Goal: Check status: Check status

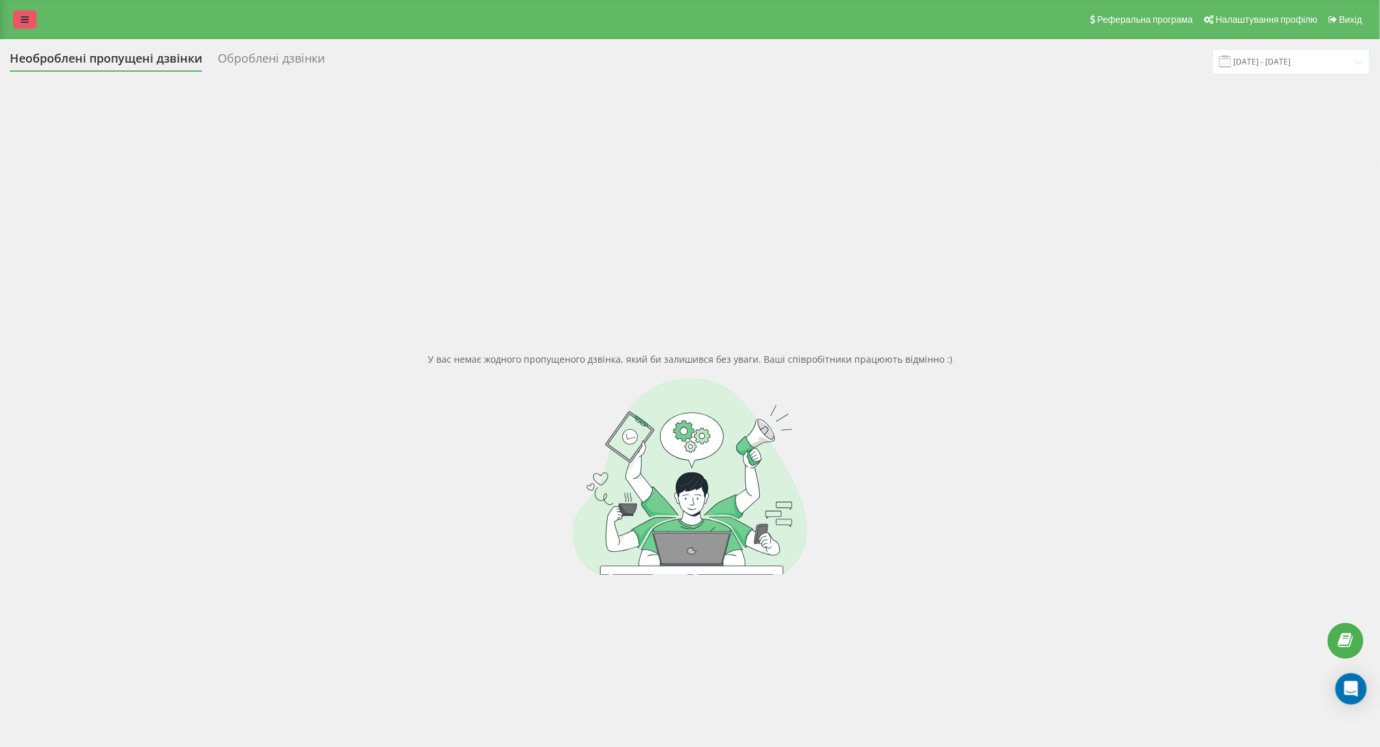
click at [20, 27] on link at bounding box center [24, 19] width 23 height 18
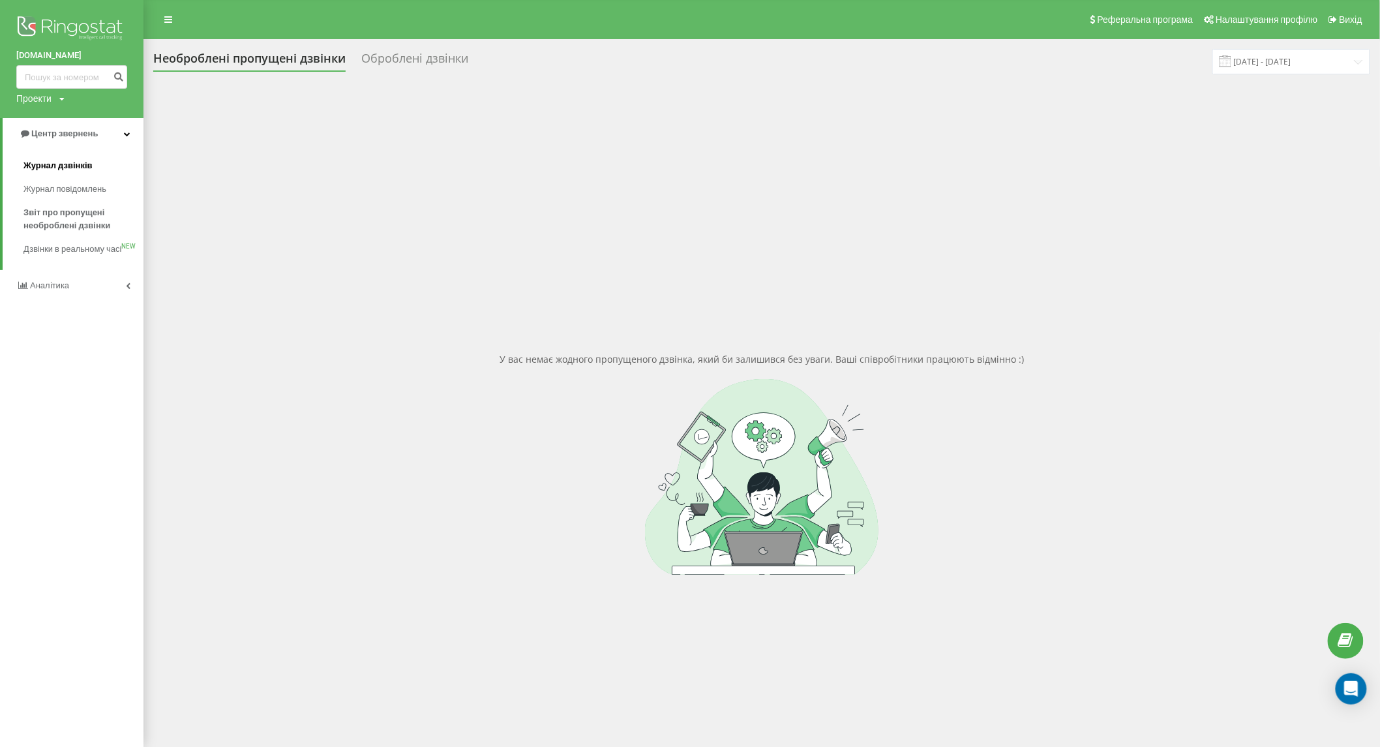
click at [49, 157] on link "Журнал дзвінків" at bounding box center [83, 165] width 120 height 23
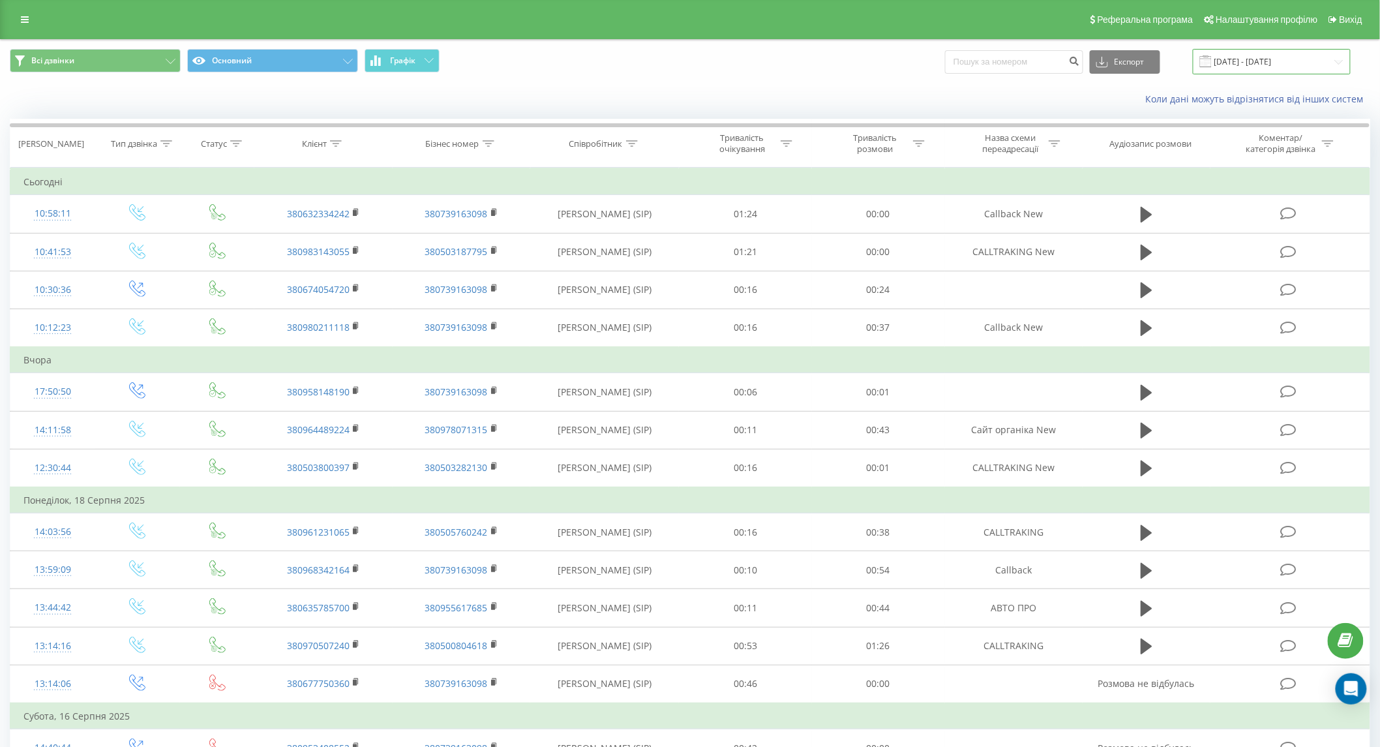
click at [1301, 63] on input "[DATE] - [DATE]" at bounding box center [1272, 61] width 158 height 25
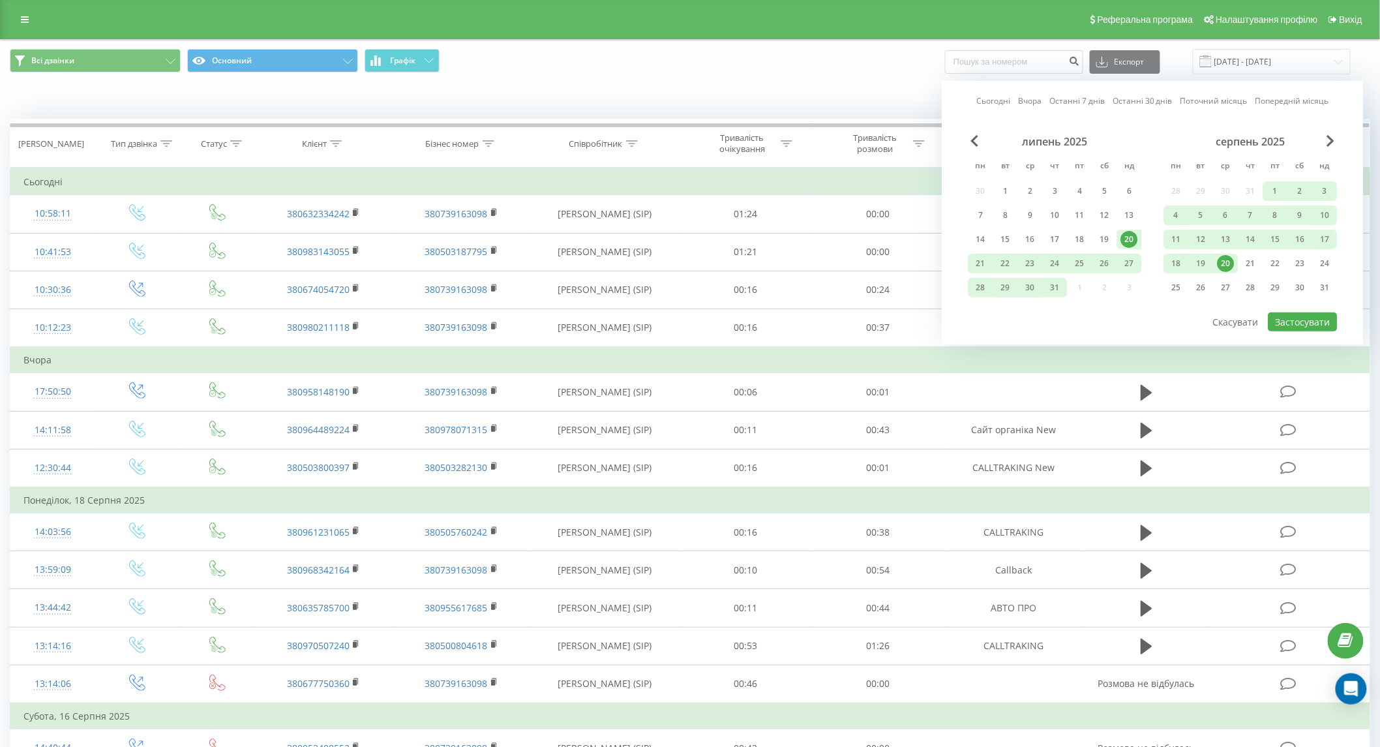
drag, startPoint x: 1229, startPoint y: 256, endPoint x: 1235, endPoint y: 261, distance: 6.9
click at [1229, 257] on div "20" at bounding box center [1226, 263] width 17 height 17
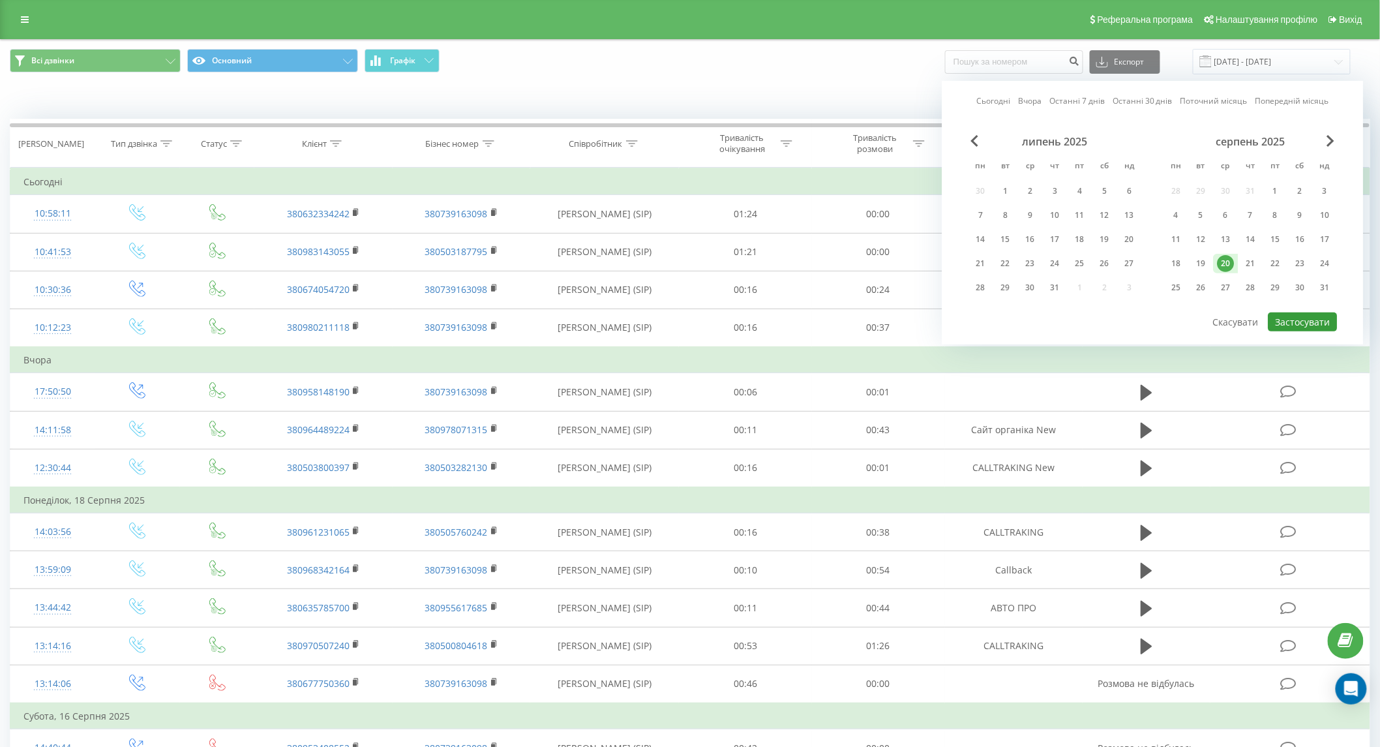
click at [1296, 317] on button "Застосувати" at bounding box center [1303, 321] width 69 height 19
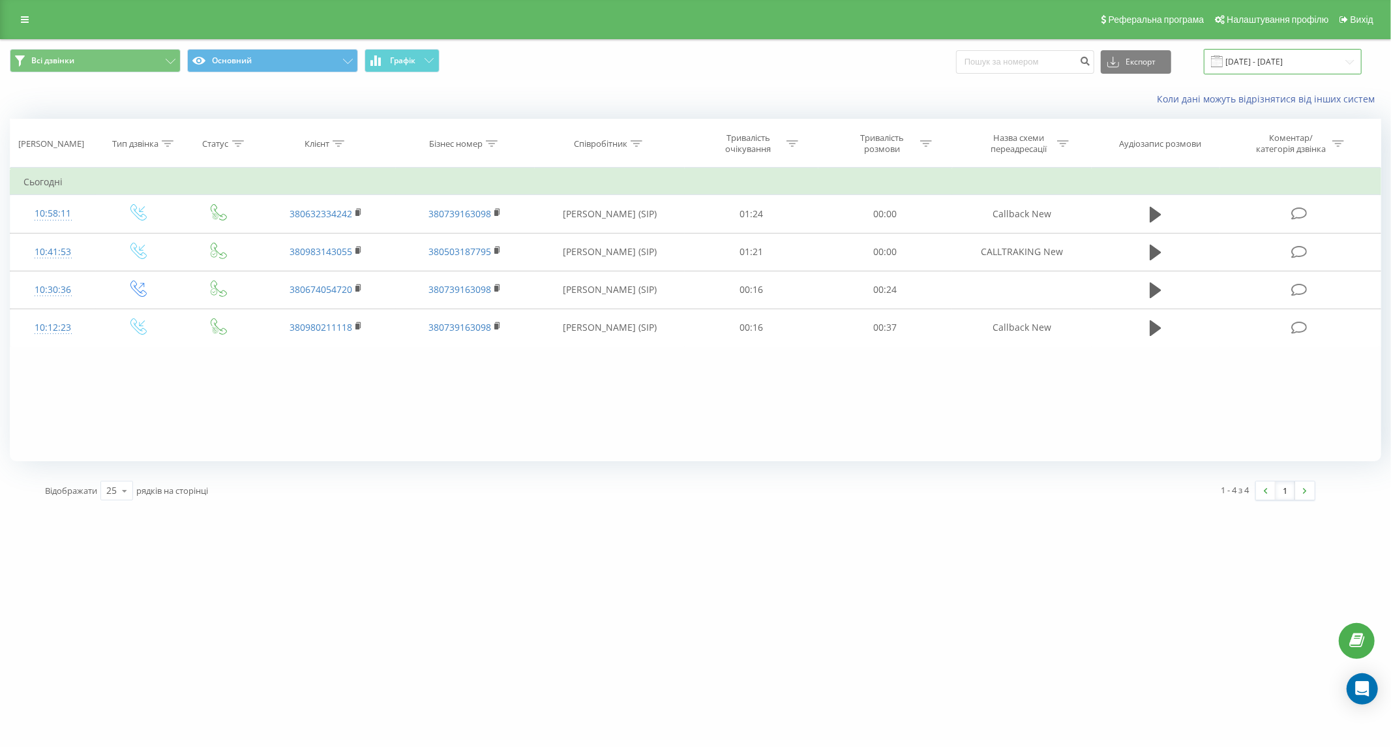
click at [1256, 63] on input "[DATE] - [DATE]" at bounding box center [1283, 61] width 158 height 25
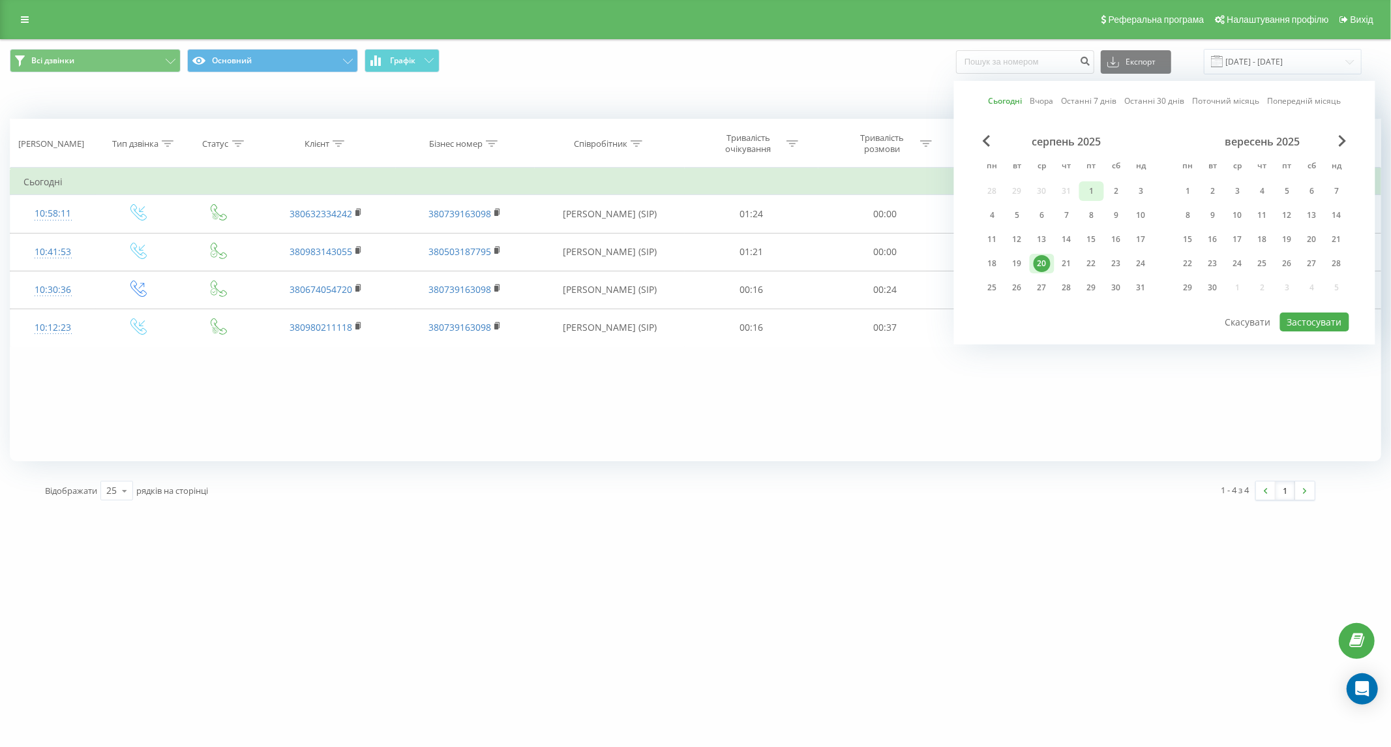
click at [1092, 198] on div "1" at bounding box center [1091, 191] width 17 height 17
drag, startPoint x: 1046, startPoint y: 261, endPoint x: 1227, endPoint y: 279, distance: 182.2
click at [1046, 262] on div "20" at bounding box center [1042, 263] width 17 height 17
click at [1329, 324] on button "Застосувати" at bounding box center [1314, 321] width 69 height 19
type input "01.08.2025 - 20.08.2025"
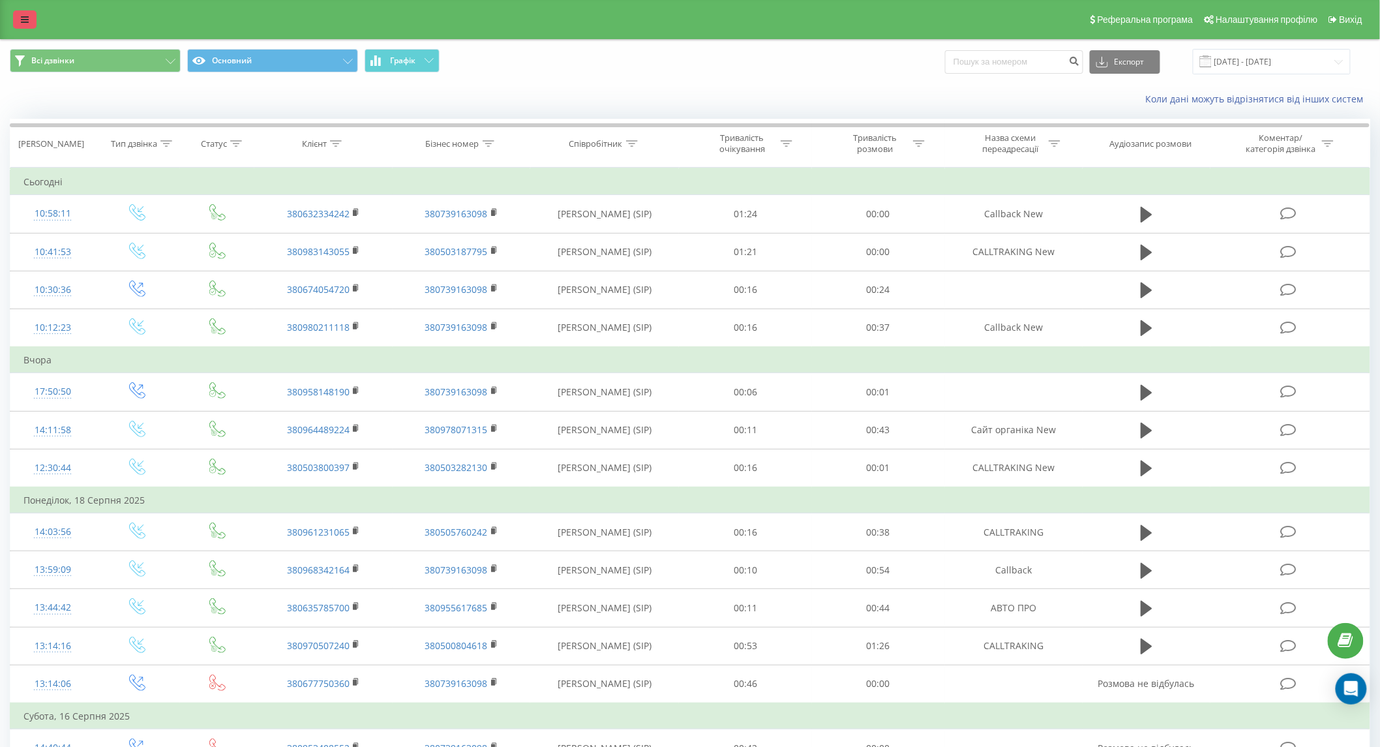
click at [23, 22] on icon at bounding box center [25, 19] width 8 height 9
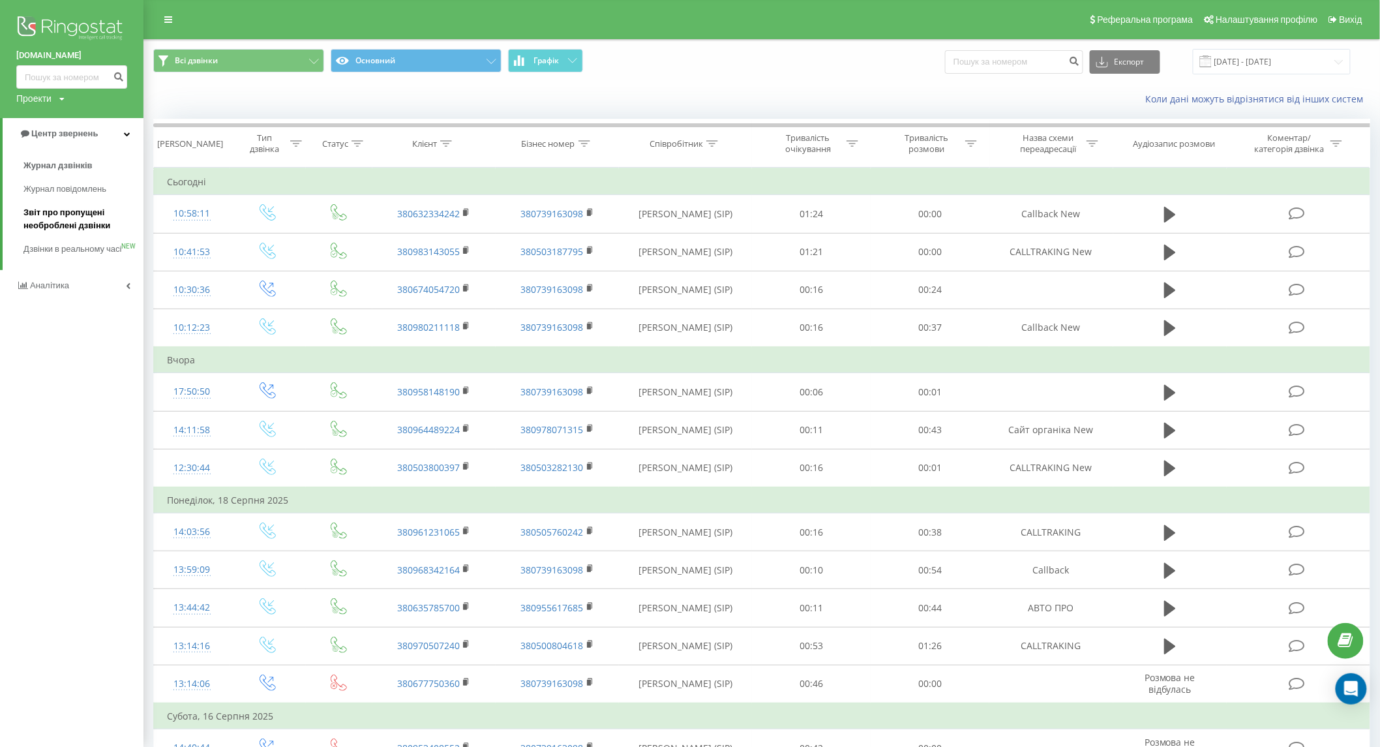
click at [52, 225] on span "Звіт про пропущені необроблені дзвінки" at bounding box center [79, 219] width 113 height 26
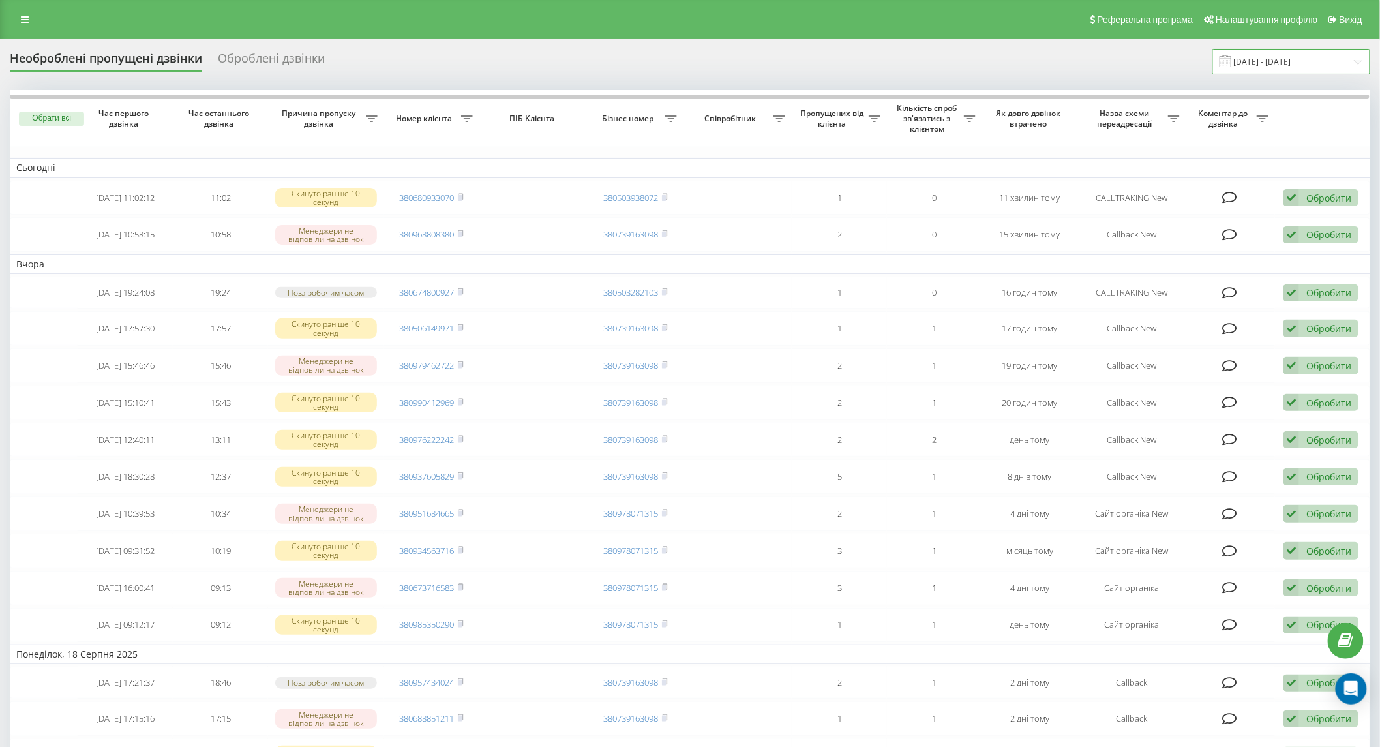
click at [1262, 63] on input "[DATE] - [DATE]" at bounding box center [1291, 61] width 158 height 25
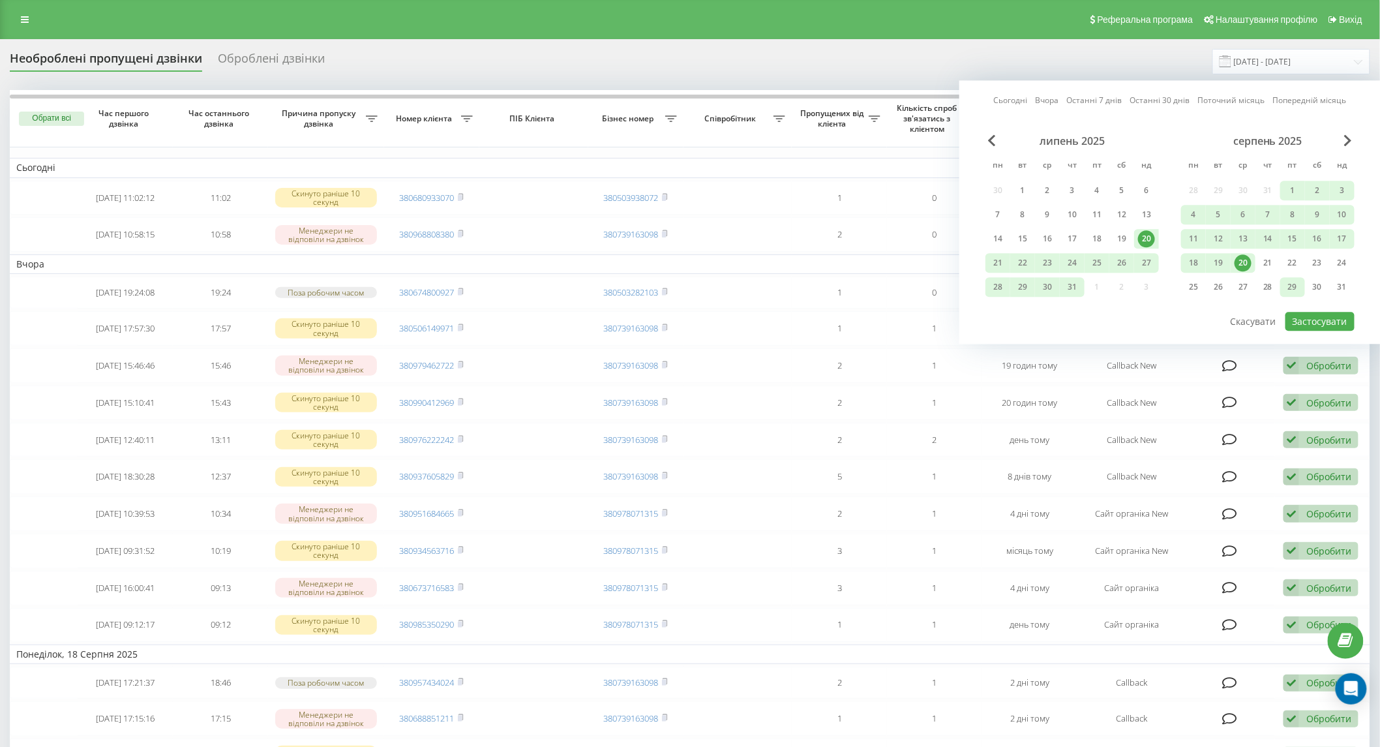
drag, startPoint x: 1241, startPoint y: 257, endPoint x: 1295, endPoint y: 290, distance: 63.5
click at [1242, 258] on div "20" at bounding box center [1243, 262] width 17 height 17
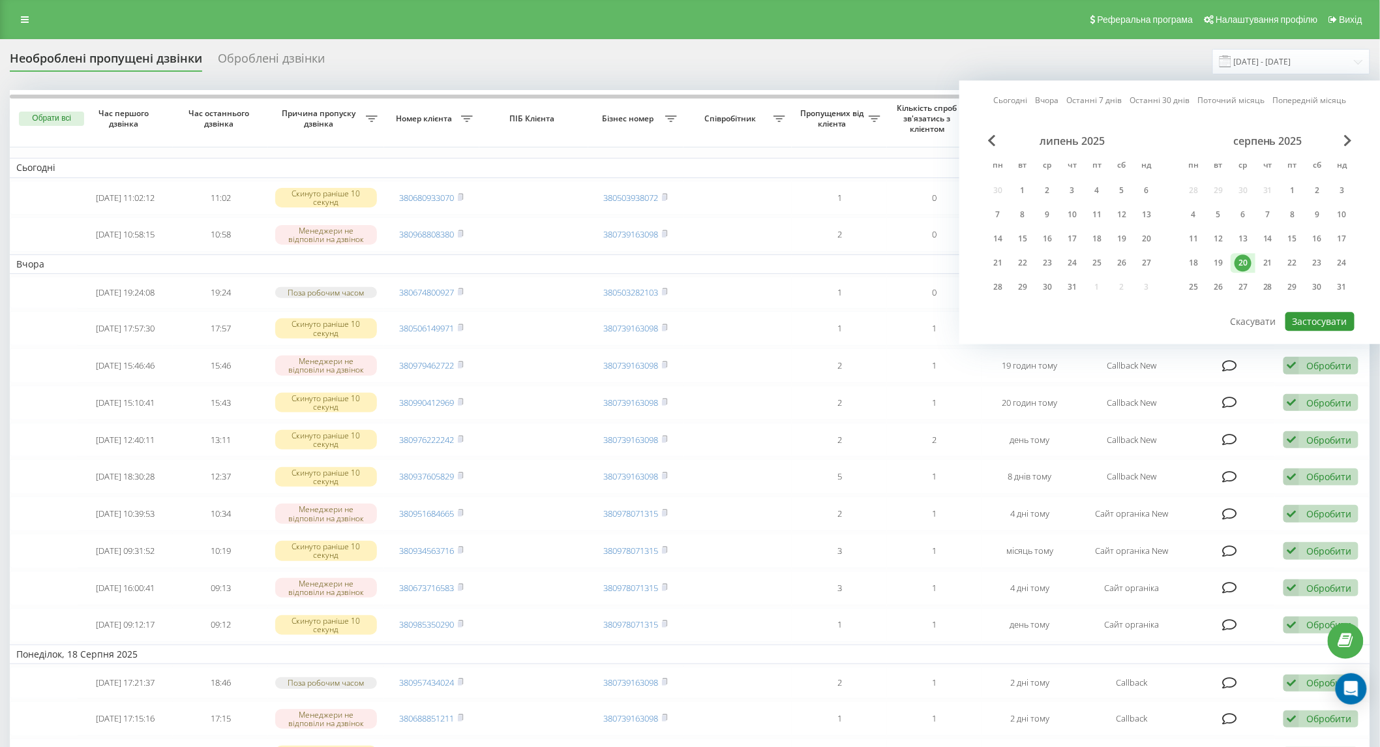
click at [1319, 314] on button "Застосувати" at bounding box center [1320, 321] width 69 height 19
type input "[DATE] - [DATE]"
